Goal: Task Accomplishment & Management: Use online tool/utility

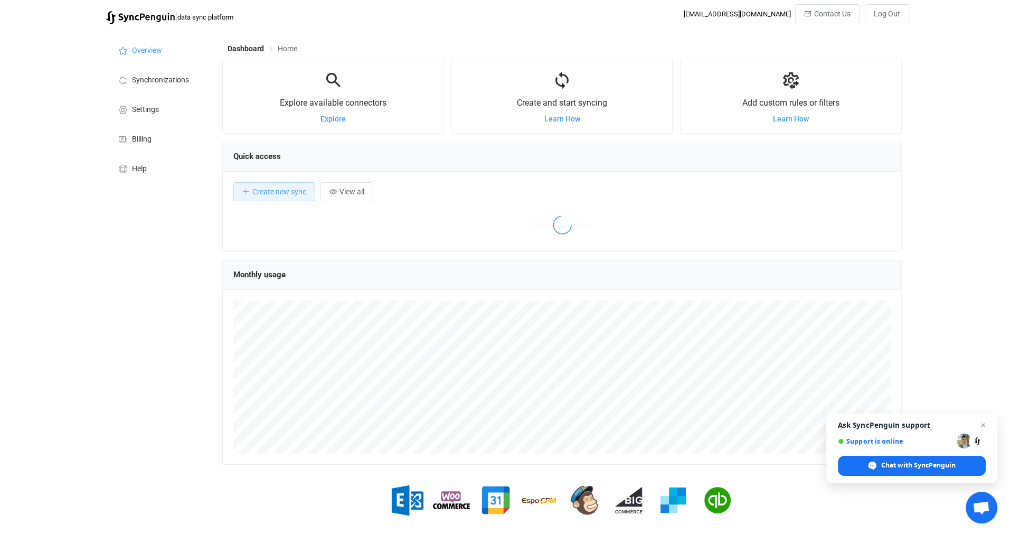
scroll to position [204, 679]
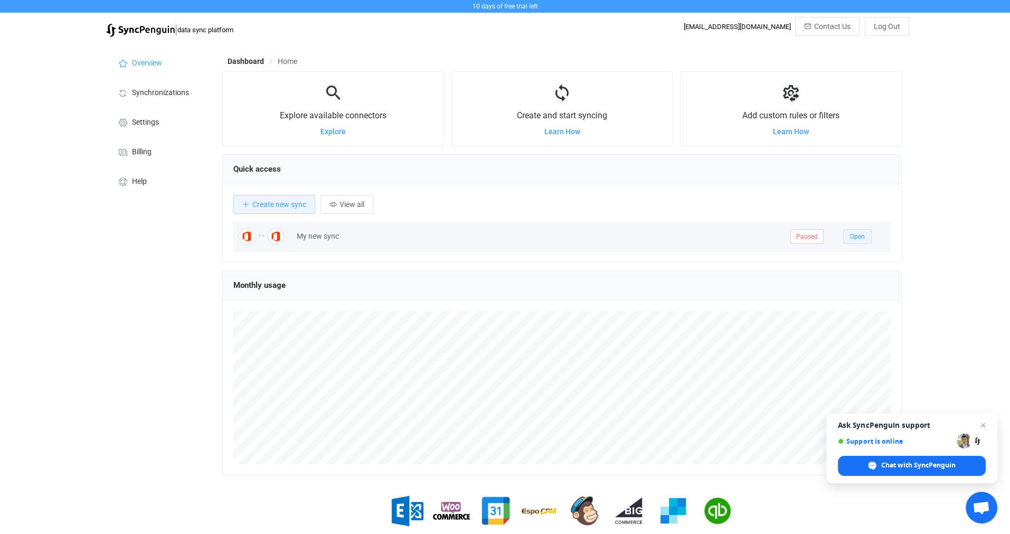
click at [861, 234] on span "Open" at bounding box center [857, 236] width 15 height 7
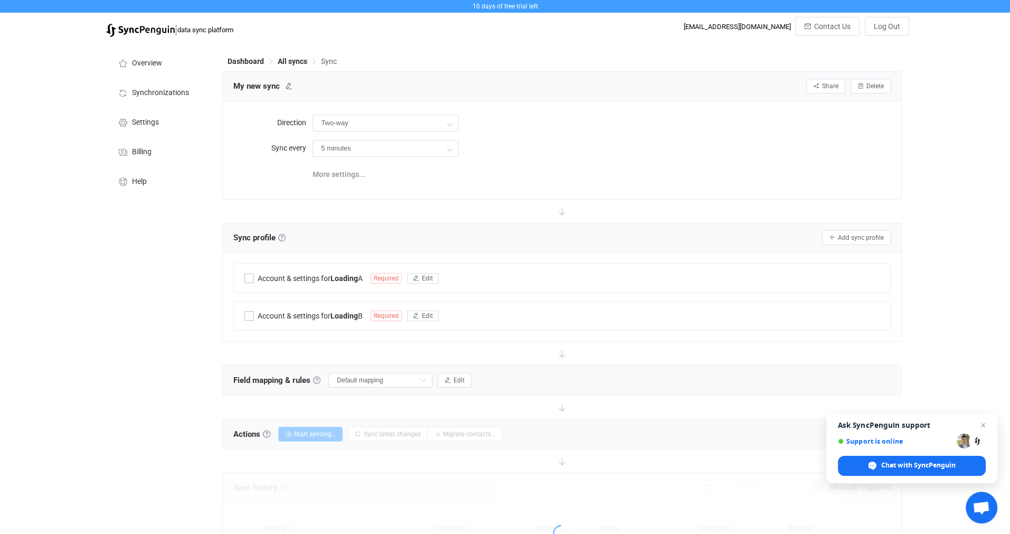
type input "10 minutes"
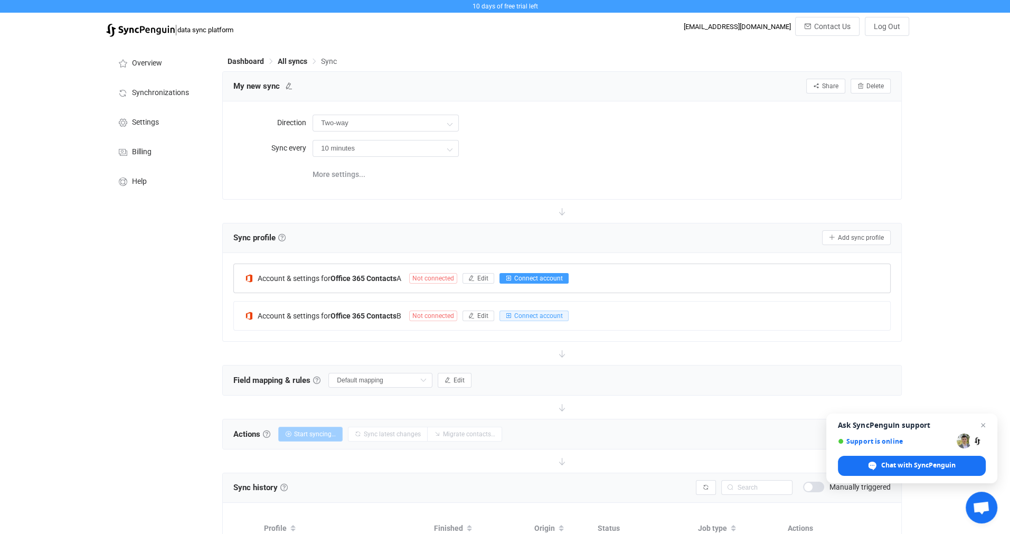
click at [540, 278] on span "Connect account" at bounding box center [538, 277] width 49 height 7
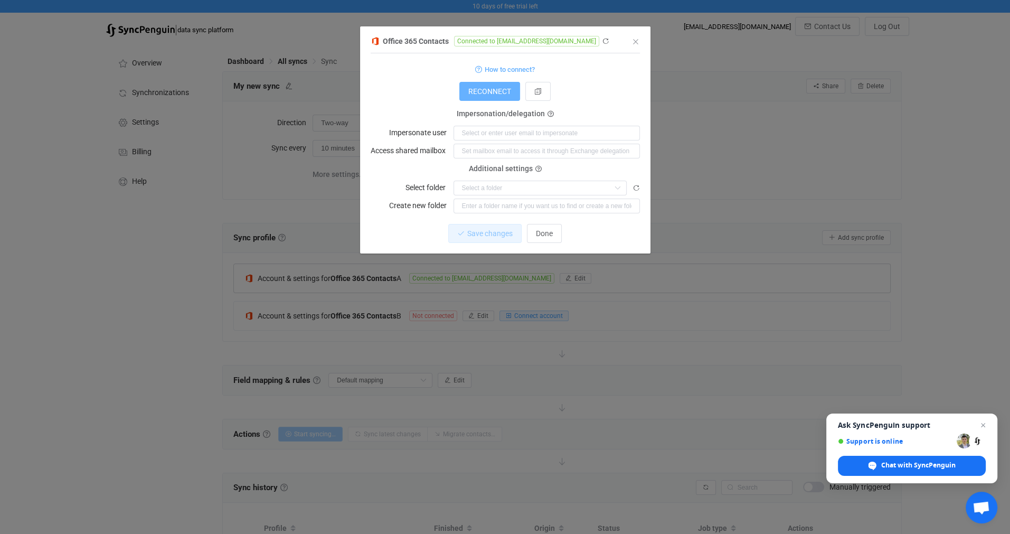
click at [492, 93] on span "RECONNECT" at bounding box center [489, 91] width 43 height 8
click at [548, 236] on span "Done" at bounding box center [544, 233] width 17 height 8
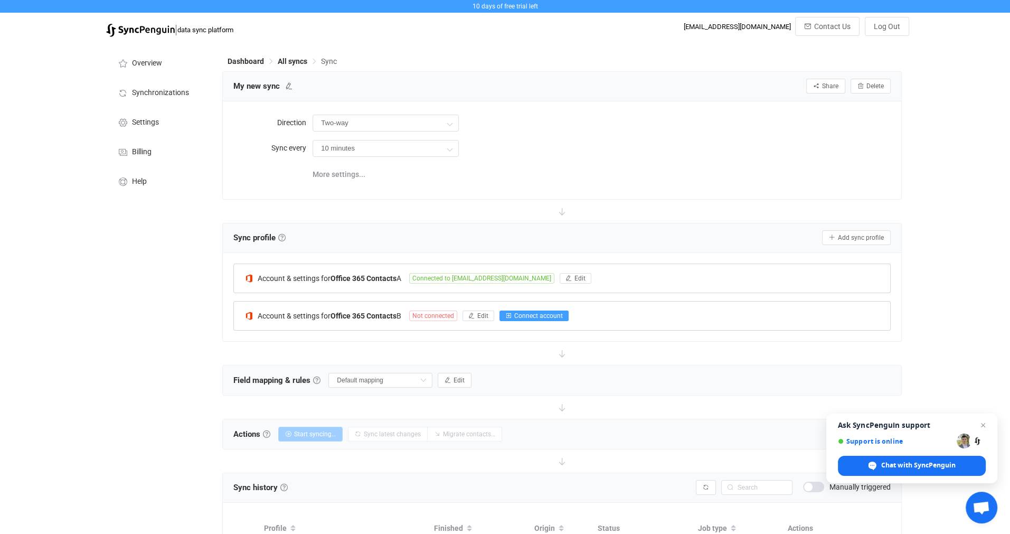
click at [534, 317] on span "Connect account" at bounding box center [538, 315] width 49 height 7
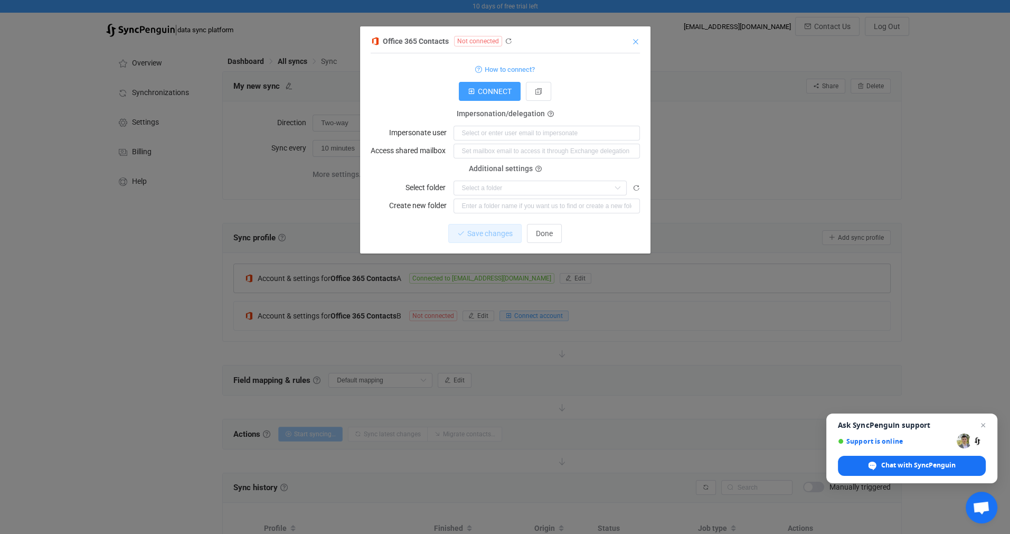
click at [636, 40] on icon "Close" at bounding box center [635, 41] width 8 height 8
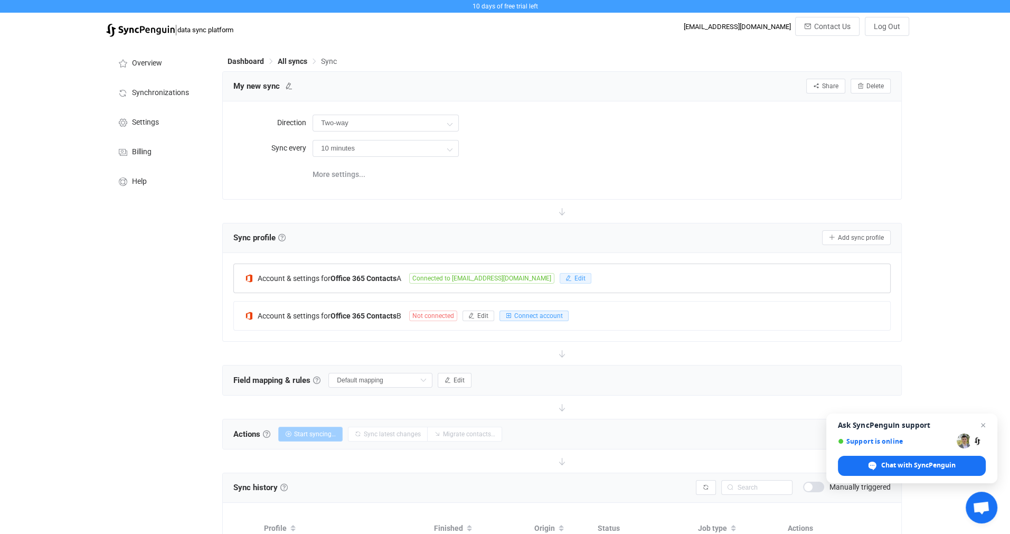
click at [574, 279] on span "Edit" at bounding box center [579, 277] width 11 height 7
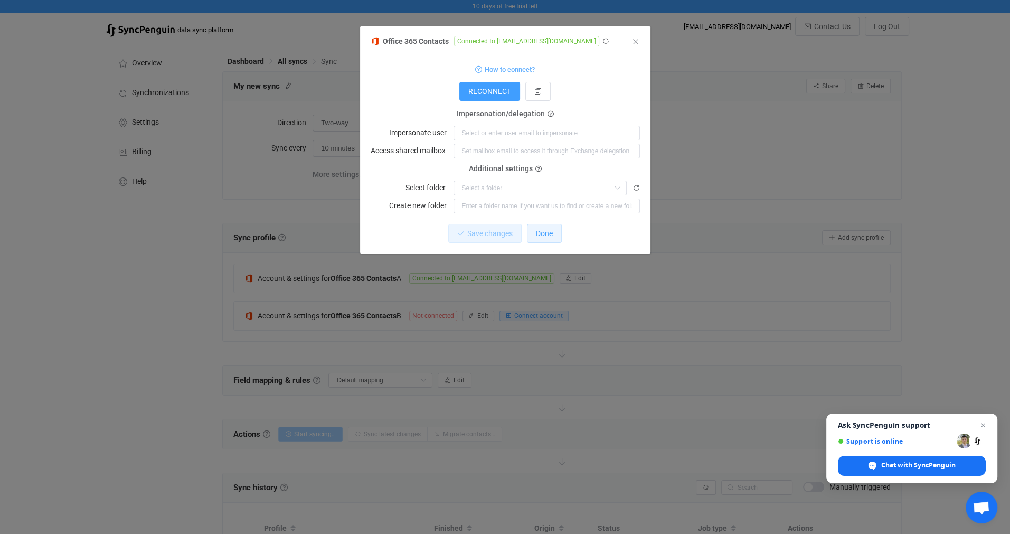
click at [547, 237] on span "Done" at bounding box center [544, 233] width 17 height 8
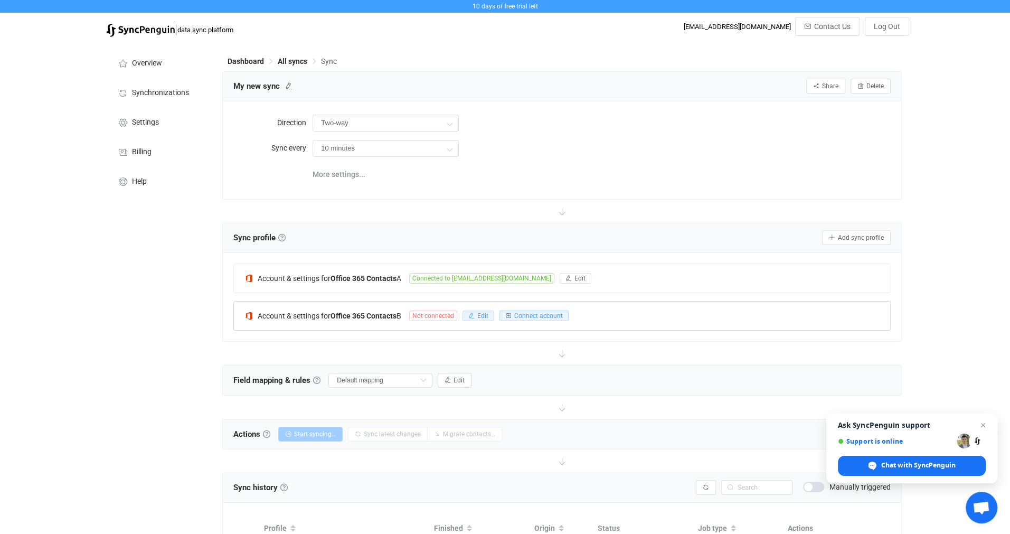
click at [486, 315] on span "Edit" at bounding box center [482, 315] width 11 height 7
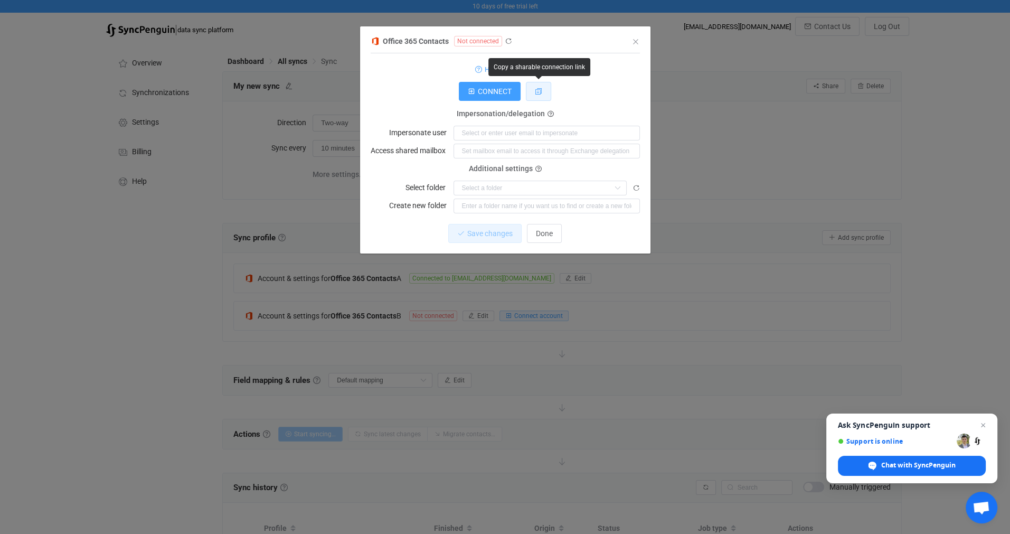
click at [538, 90] on icon "dialog" at bounding box center [538, 91] width 7 height 7
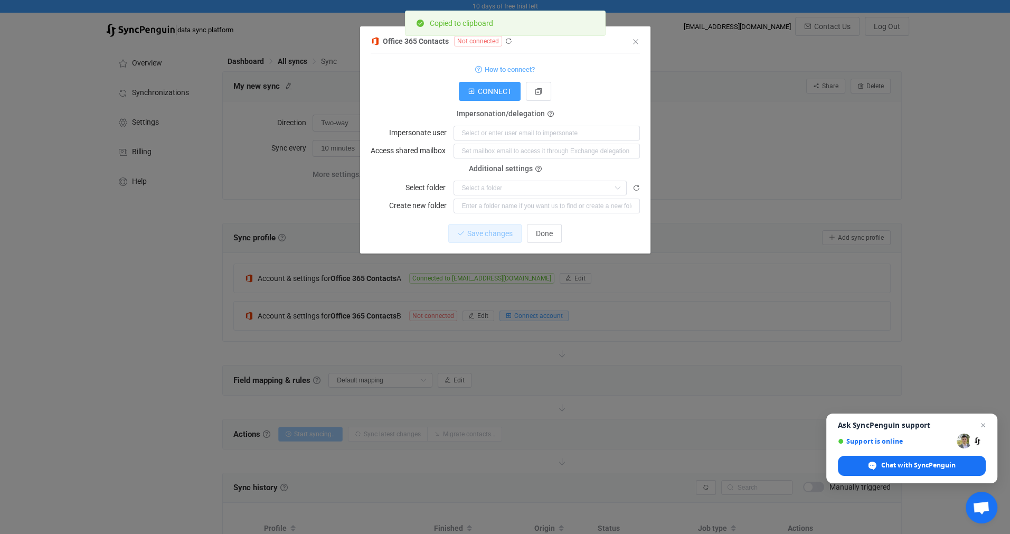
click at [614, 102] on form "How to connect? Connection type Connection type As an application Using an impe…" at bounding box center [504, 137] width 269 height 151
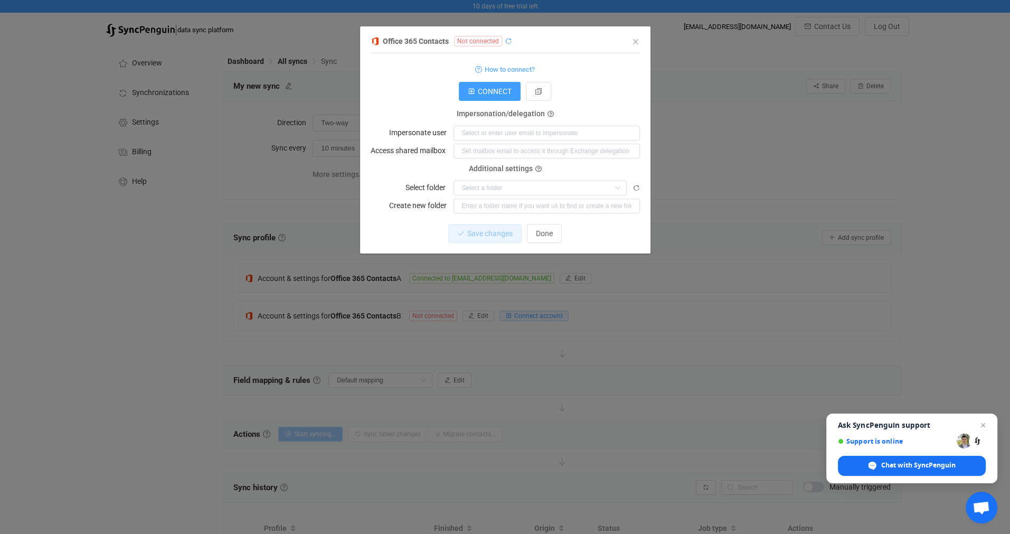
click at [507, 40] on icon "dialog" at bounding box center [507, 40] width 7 height 7
click at [488, 90] on span "CONNECT" at bounding box center [495, 91] width 34 height 8
click at [632, 43] on icon "Close" at bounding box center [635, 41] width 8 height 8
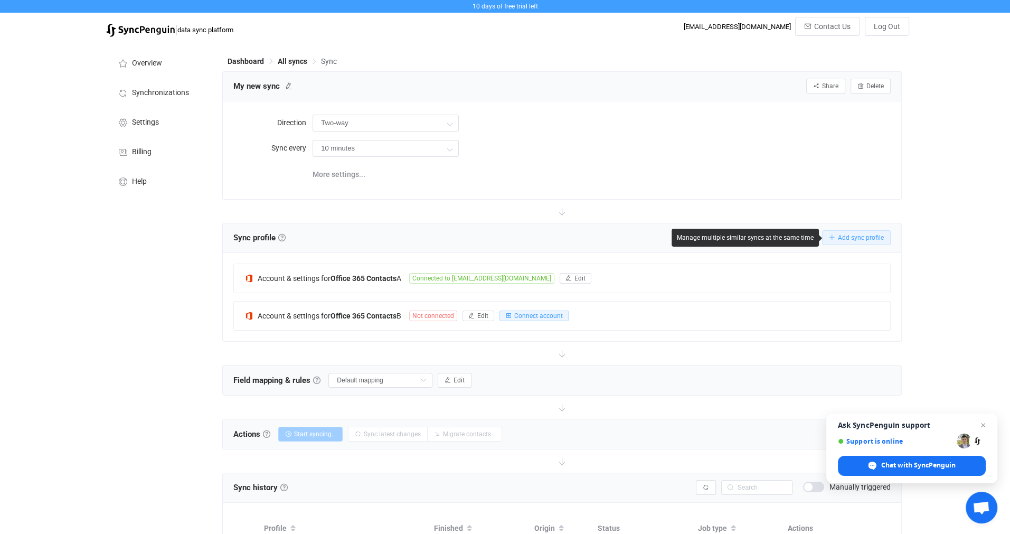
click at [855, 239] on span "Add sync profile" at bounding box center [860, 237] width 46 height 7
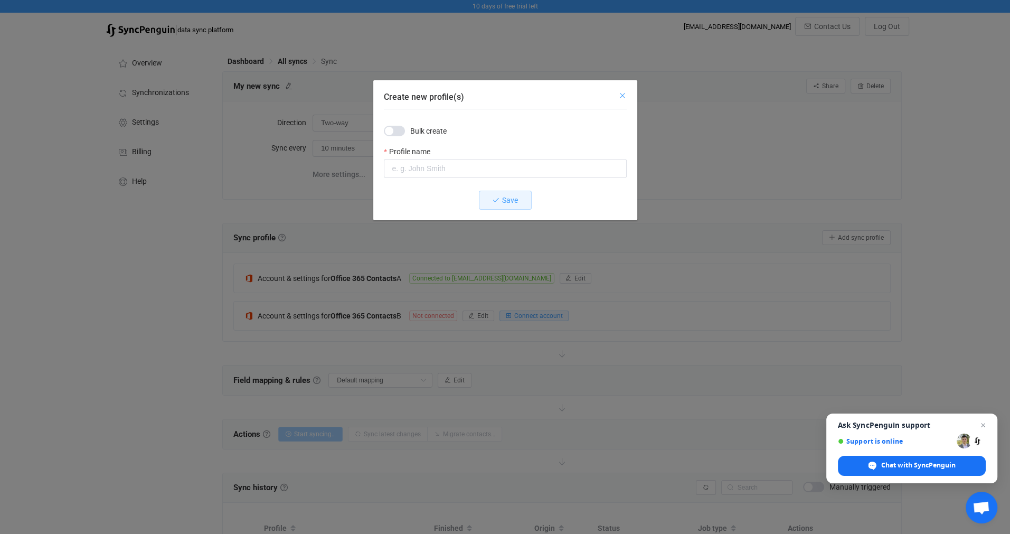
click at [623, 96] on icon "Close" at bounding box center [622, 95] width 8 height 8
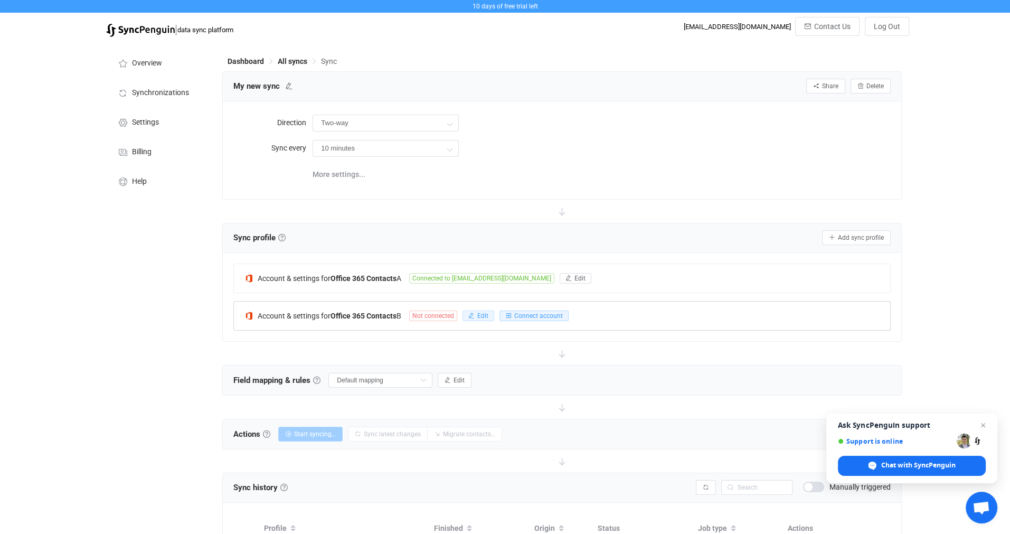
click at [485, 316] on span "Edit" at bounding box center [482, 315] width 11 height 7
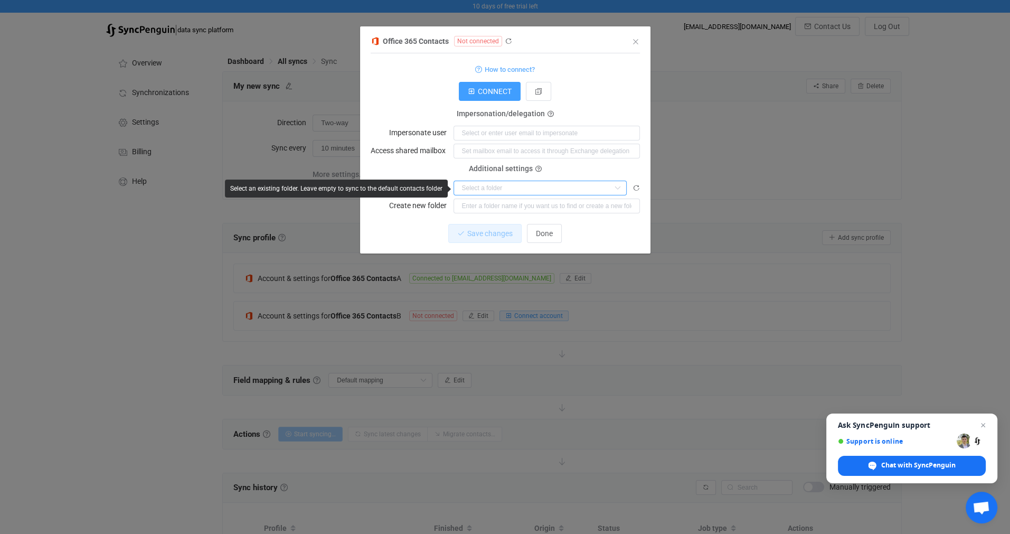
click at [546, 189] on input "dialog" at bounding box center [539, 187] width 173 height 15
click at [565, 186] on input "dialog" at bounding box center [539, 187] width 173 height 15
click at [637, 40] on icon "Close" at bounding box center [635, 41] width 8 height 8
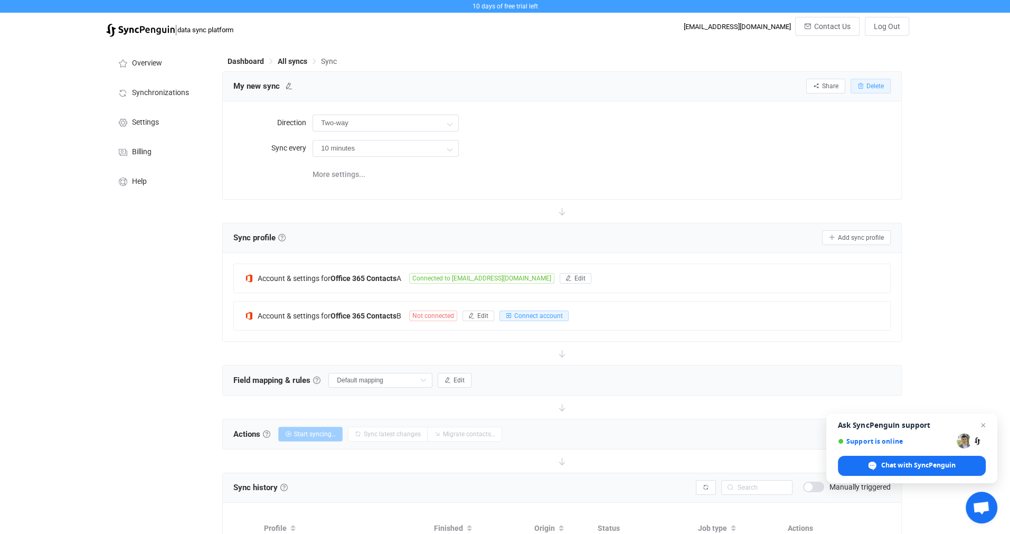
click at [871, 89] on span "Delete" at bounding box center [874, 85] width 17 height 7
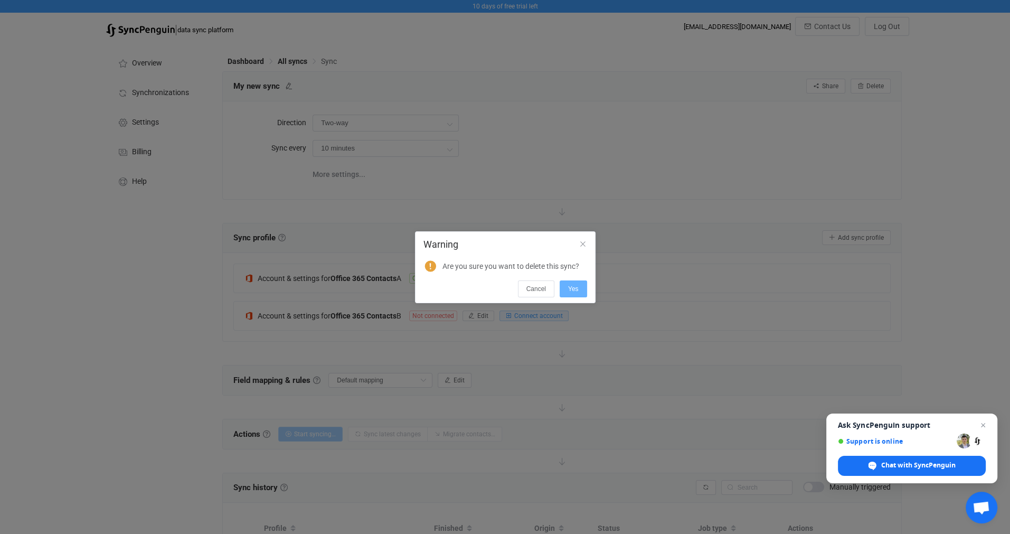
click at [572, 288] on span "Yes" at bounding box center [573, 288] width 11 height 7
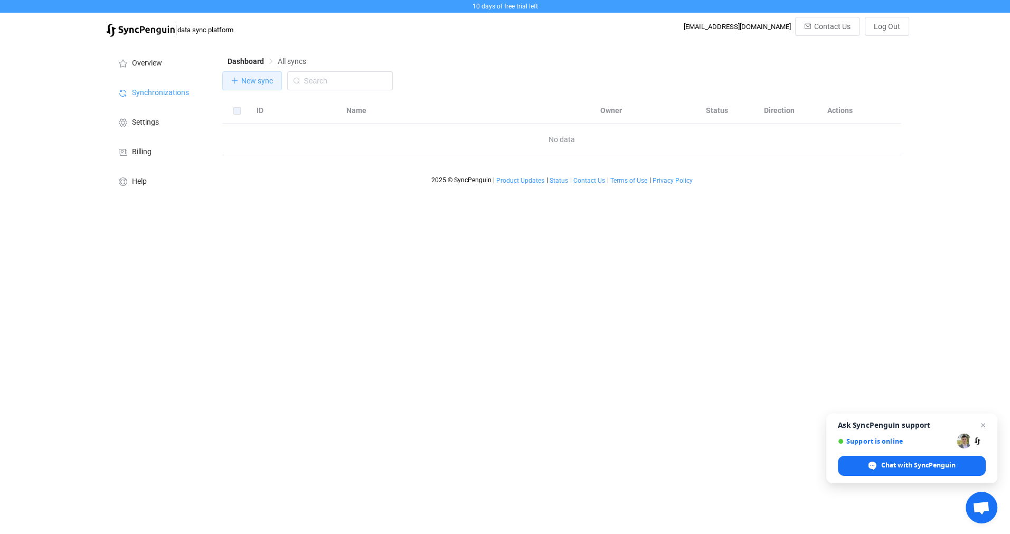
click at [249, 83] on span "New sync" at bounding box center [257, 81] width 32 height 8
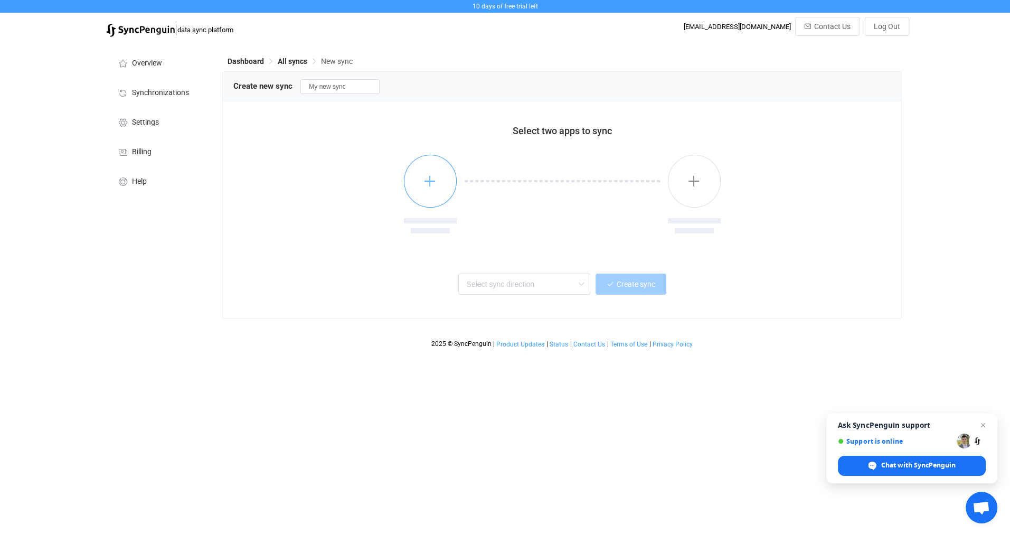
click at [426, 180] on icon "button" at bounding box center [429, 180] width 13 height 13
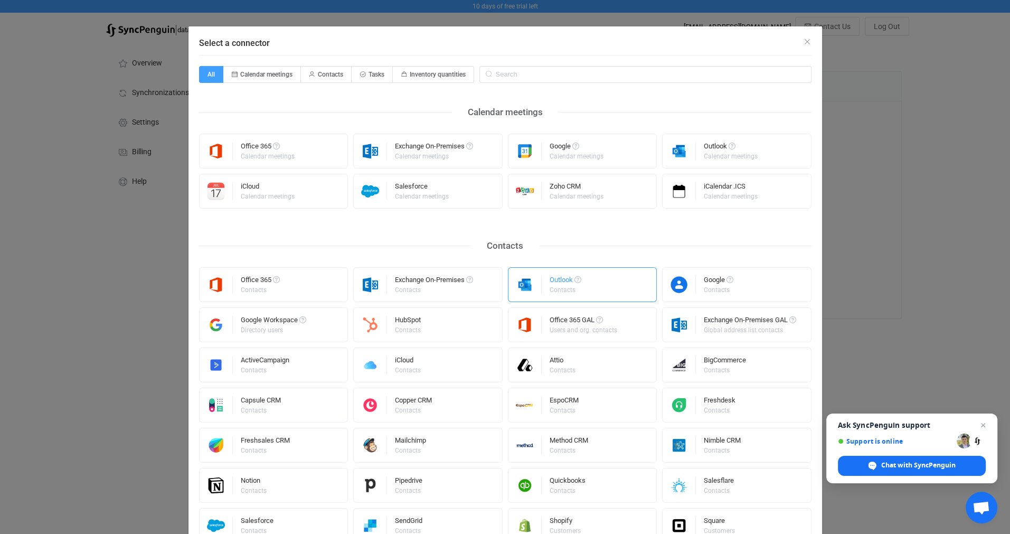
click at [557, 279] on div "Outlook" at bounding box center [565, 281] width 32 height 11
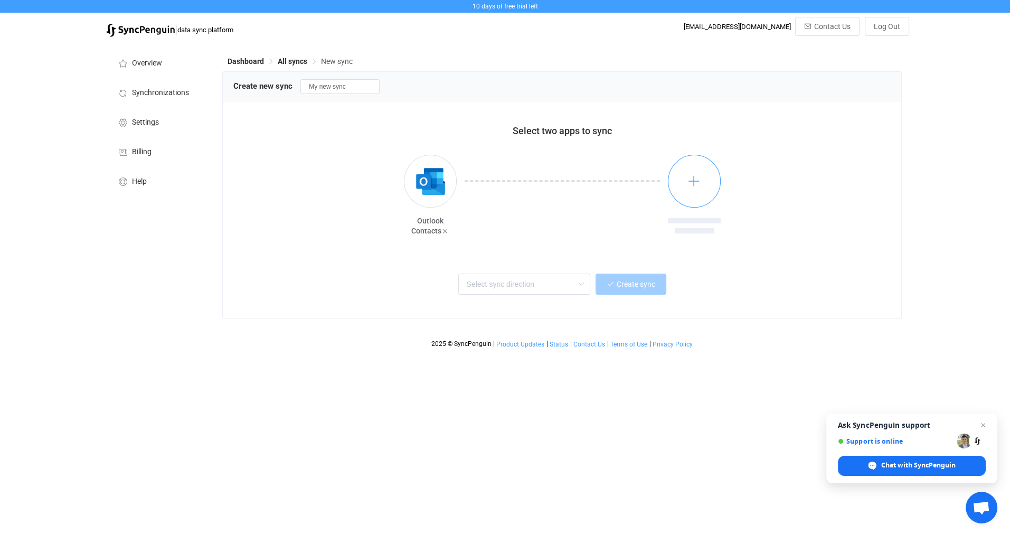
click at [692, 186] on icon "button" at bounding box center [693, 180] width 13 height 13
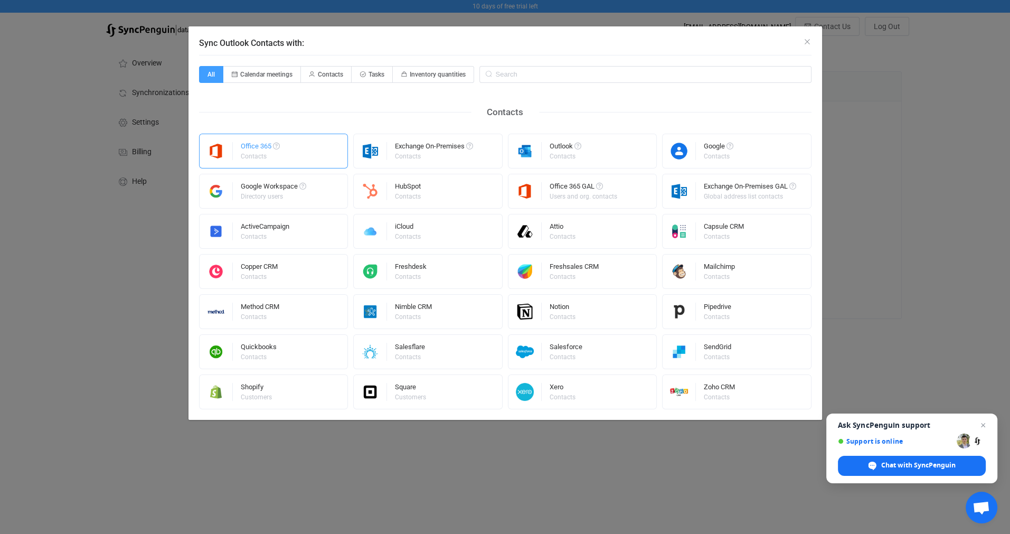
click at [274, 151] on div "Office 365" at bounding box center [260, 147] width 39 height 11
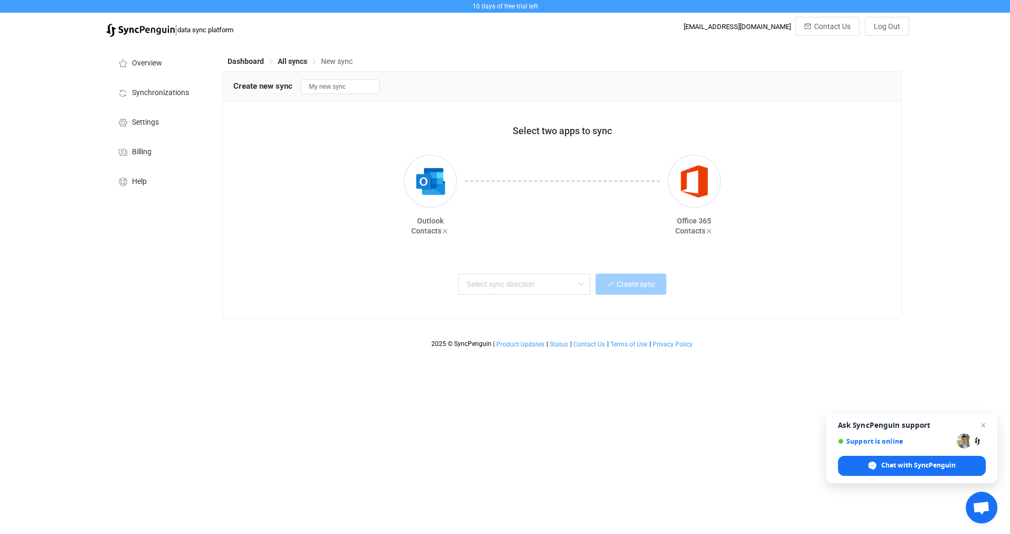
click at [583, 195] on div at bounding box center [561, 202] width 211 height 95
click at [549, 287] on input "text" at bounding box center [524, 283] width 132 height 21
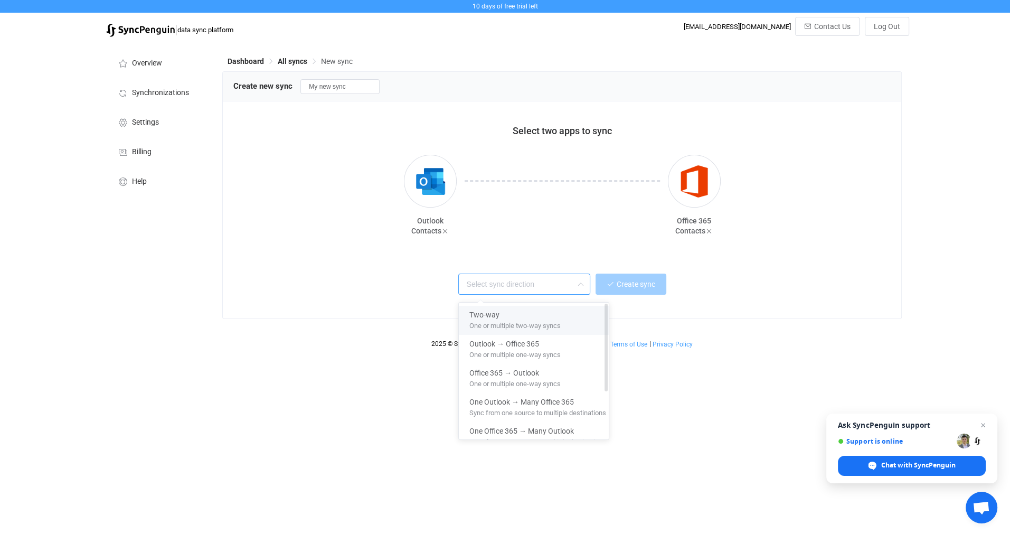
click at [542, 317] on div "Two-way" at bounding box center [537, 313] width 137 height 14
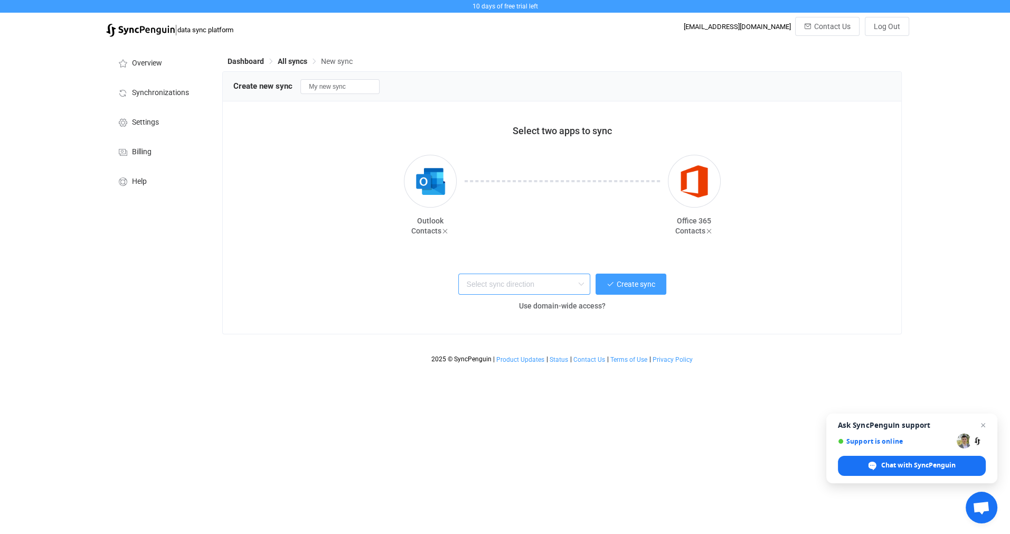
type input "Two-way"
click at [629, 282] on div "If creating multiple syncs, simplify the set up through domain-wide access" at bounding box center [563, 287] width 221 height 18
click at [629, 280] on button "Create sync" at bounding box center [630, 283] width 71 height 21
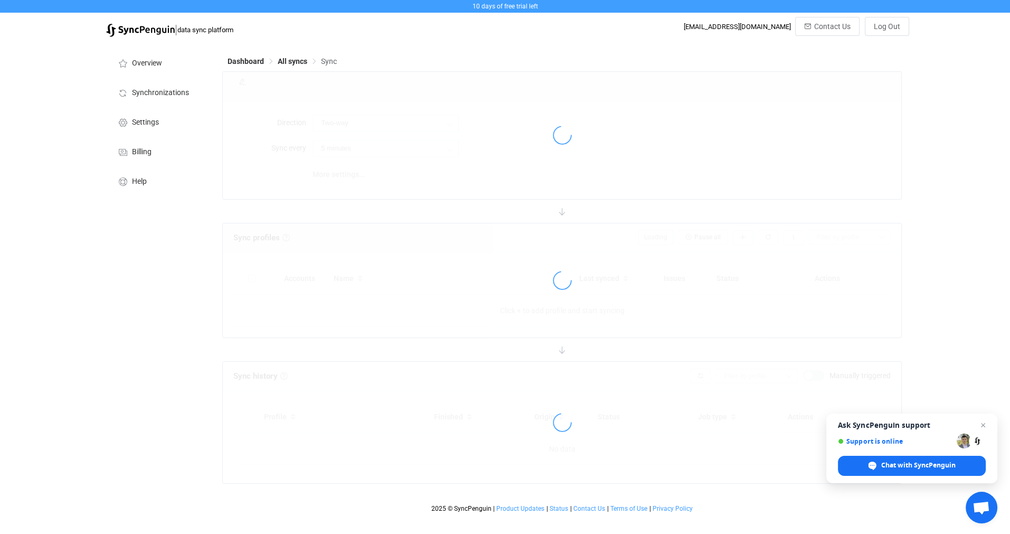
type input "10 minutes"
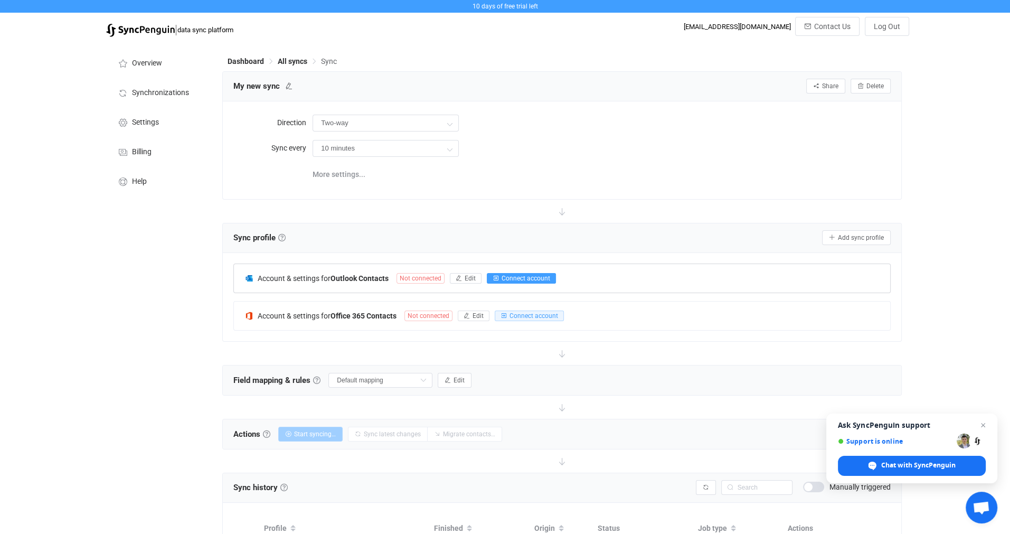
click at [536, 275] on span "Connect account" at bounding box center [525, 277] width 49 height 7
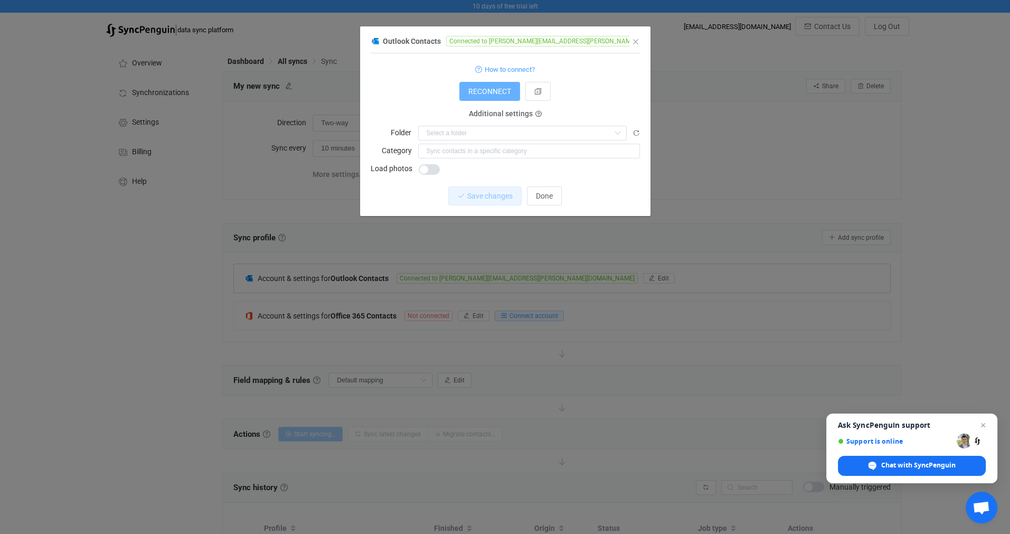
click at [496, 89] on span "RECONNECT" at bounding box center [489, 91] width 43 height 8
click at [548, 197] on span "Done" at bounding box center [544, 196] width 17 height 8
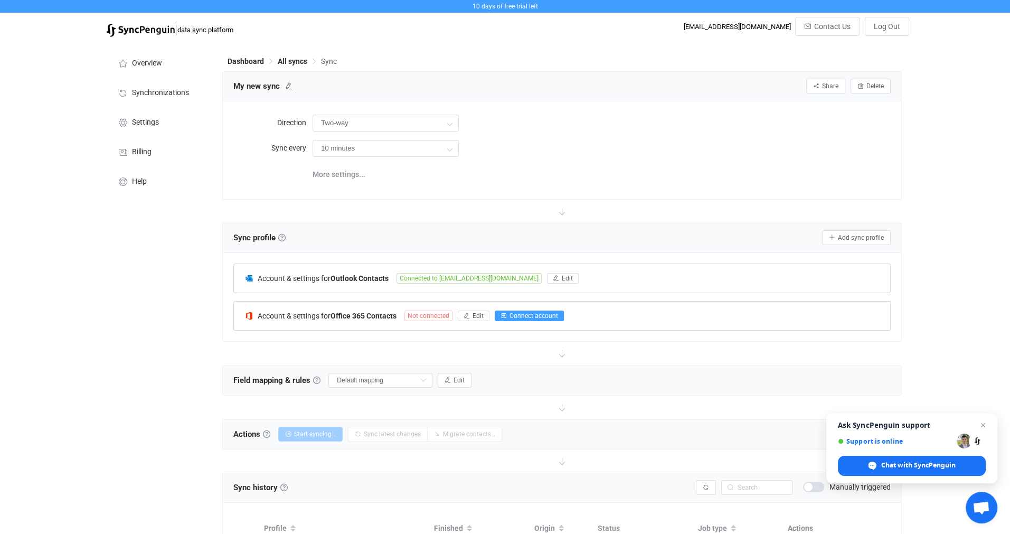
click at [534, 315] on span "Connect account" at bounding box center [533, 315] width 49 height 7
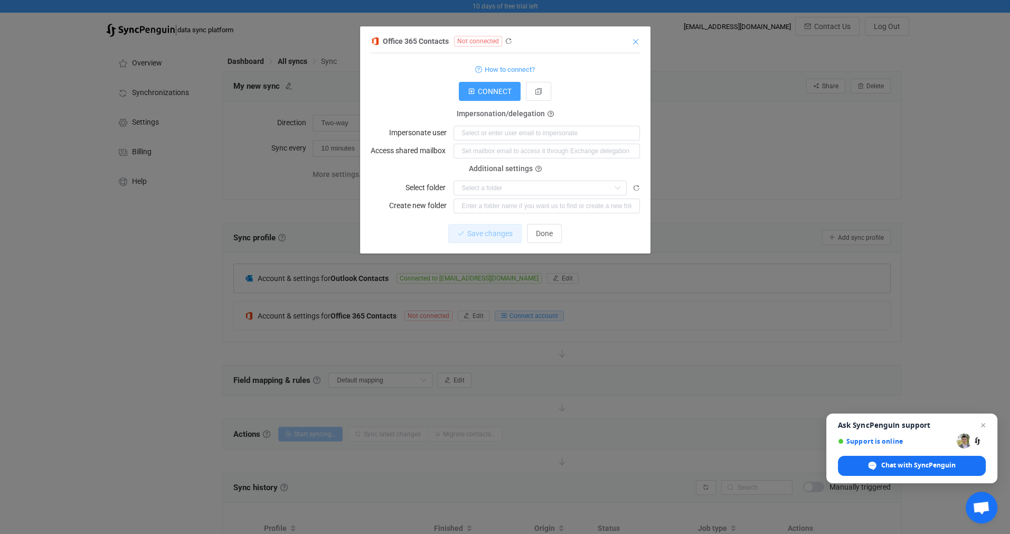
click at [634, 42] on icon "Close" at bounding box center [635, 41] width 8 height 8
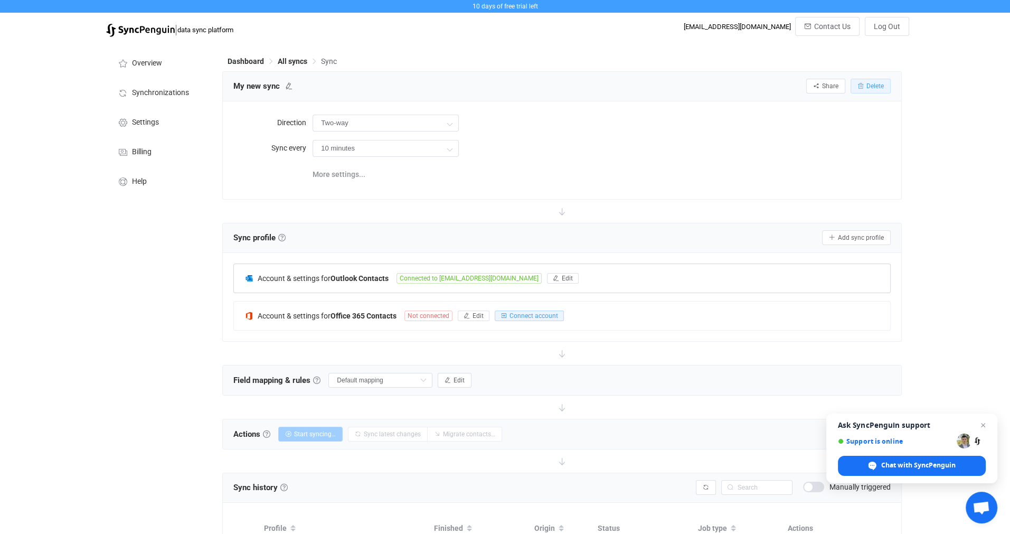
click at [879, 89] on span "Delete" at bounding box center [874, 85] width 17 height 7
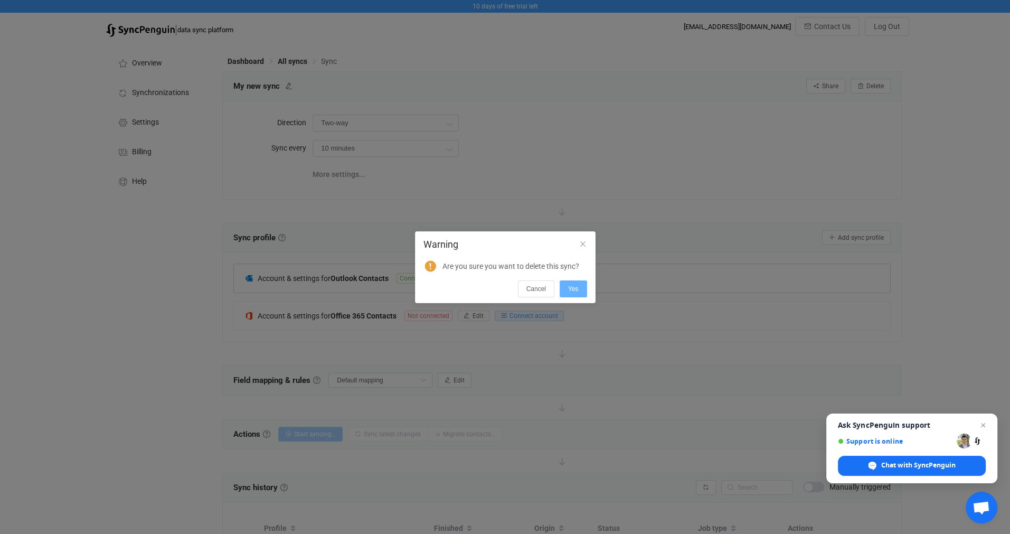
click at [574, 289] on span "Yes" at bounding box center [573, 288] width 11 height 7
